Goal: Information Seeking & Learning: Learn about a topic

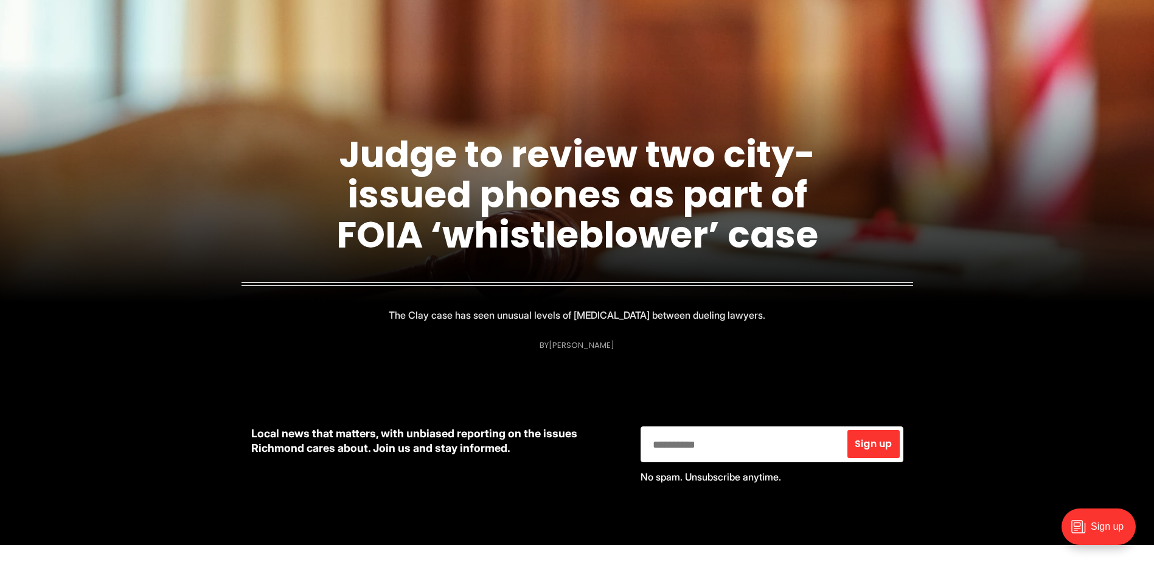
scroll to position [243, 0]
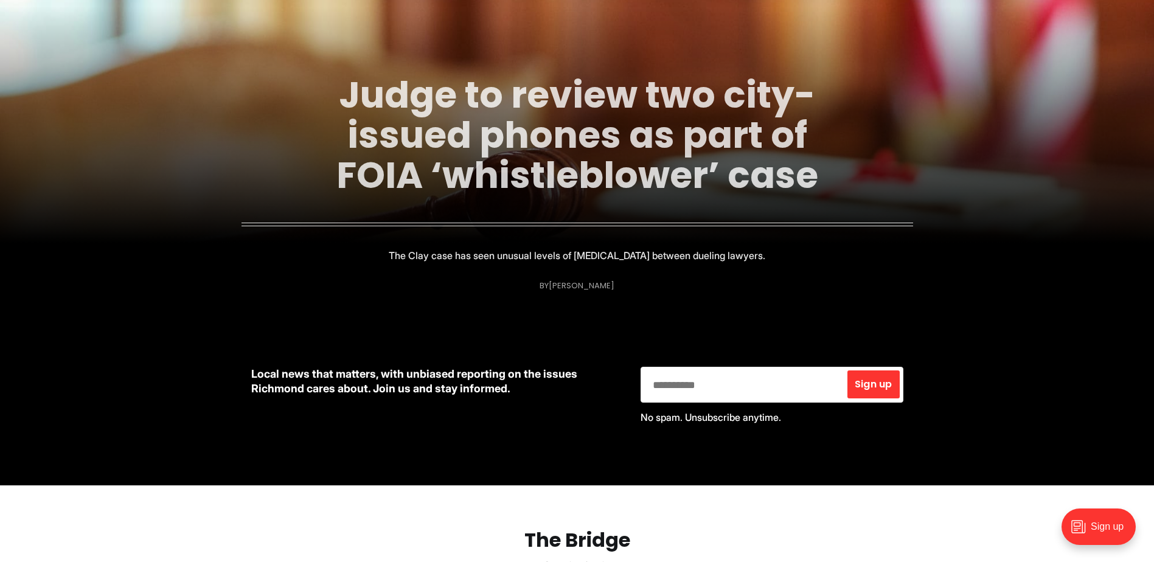
click at [597, 156] on link "Judge to review two city-issued phones as part of FOIA ‘whistleblower’ case" at bounding box center [577, 134] width 482 height 131
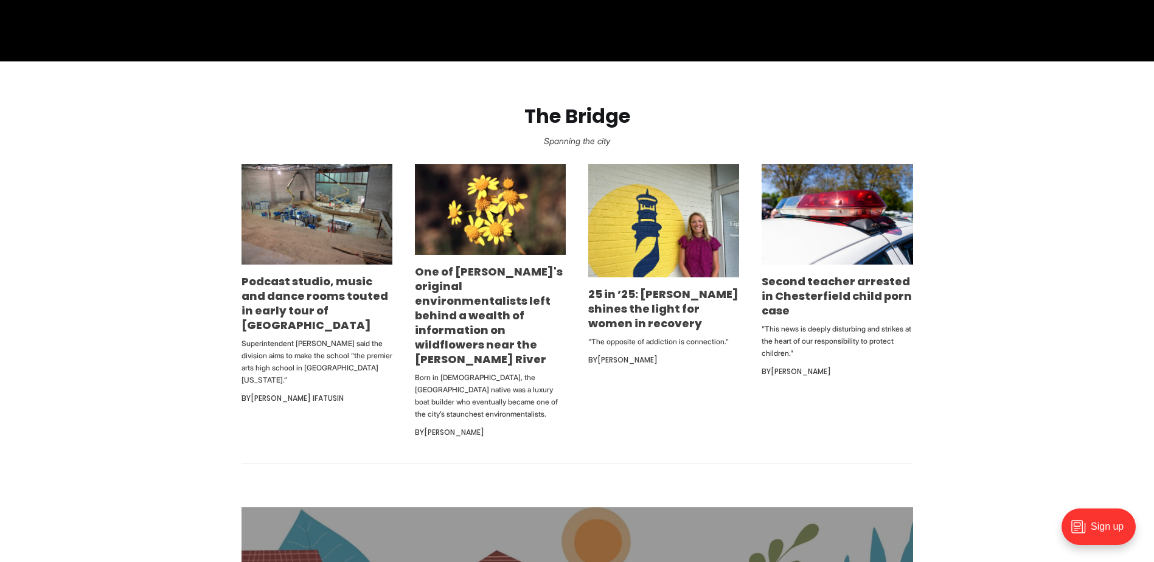
scroll to position [669, 0]
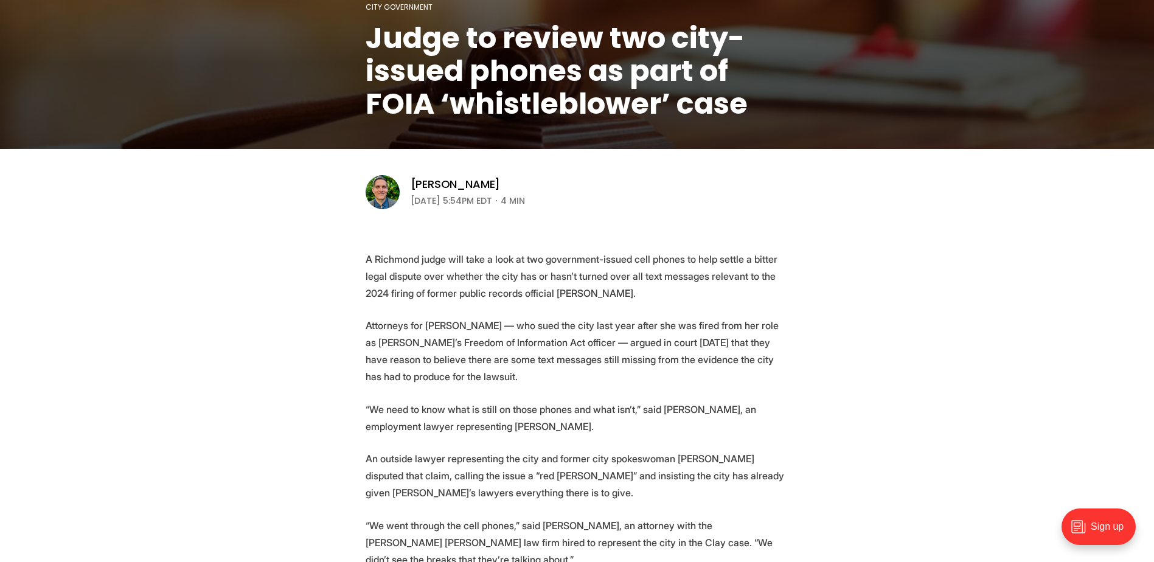
scroll to position [365, 0]
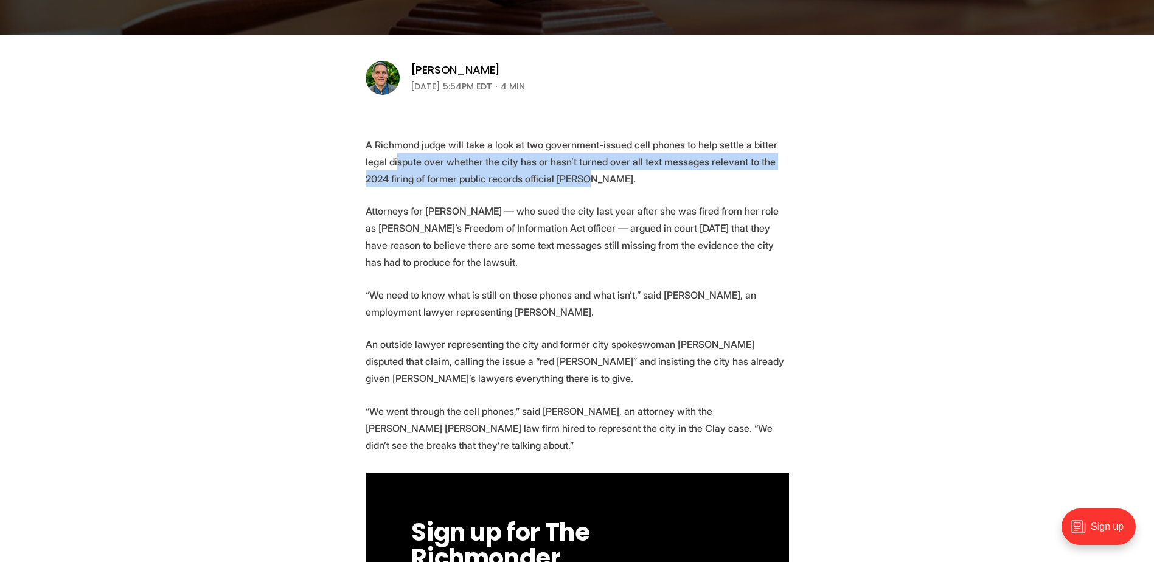
drag, startPoint x: 398, startPoint y: 163, endPoint x: 580, endPoint y: 184, distance: 183.1
click at [580, 184] on p "A Richmond judge will take a look at two government-issued cell phones to help …" at bounding box center [577, 161] width 423 height 51
drag, startPoint x: 580, startPoint y: 184, endPoint x: 566, endPoint y: 176, distance: 15.2
click at [566, 176] on p "A Richmond judge will take a look at two government-issued cell phones to help …" at bounding box center [577, 161] width 423 height 51
